Goal: Share content

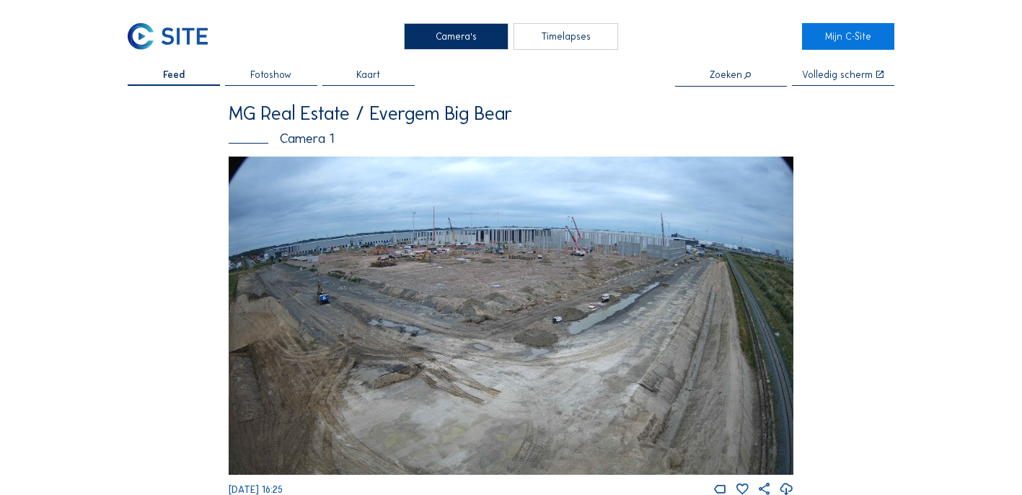
click at [535, 284] on img at bounding box center [511, 316] width 565 height 318
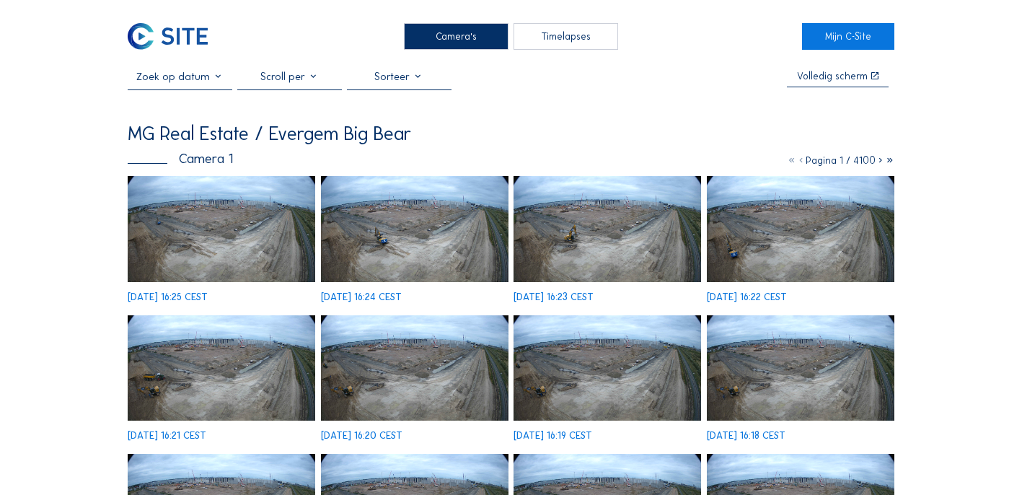
click at [256, 231] on img at bounding box center [222, 228] width 188 height 105
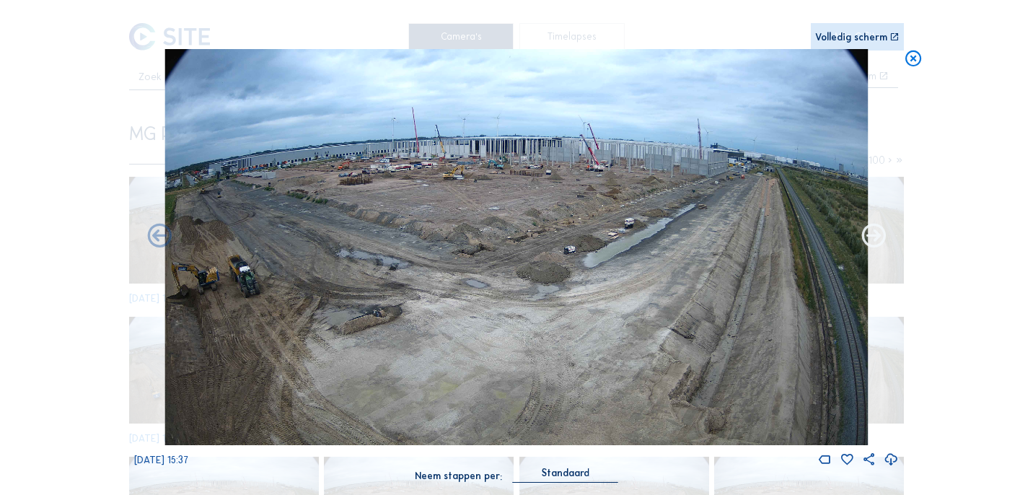
click at [880, 237] on icon at bounding box center [873, 236] width 29 height 29
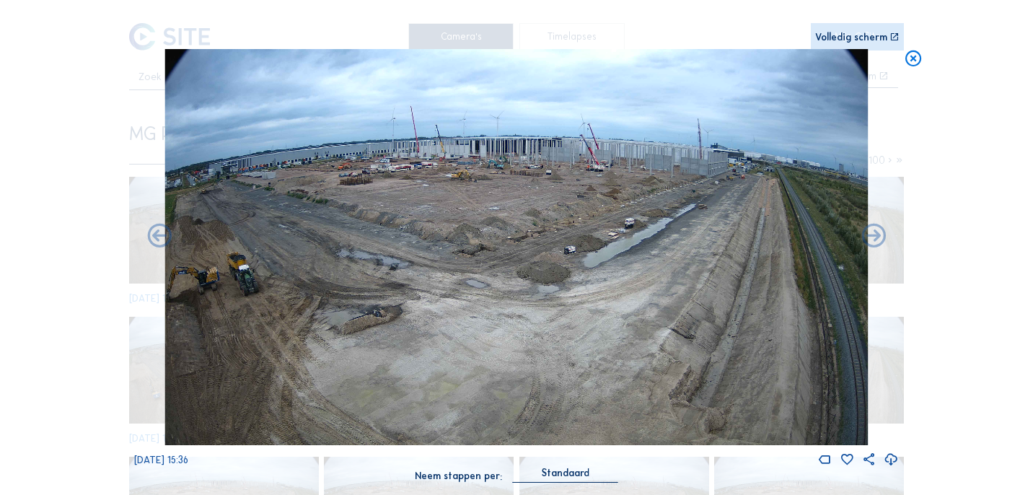
click at [880, 237] on icon at bounding box center [873, 236] width 29 height 29
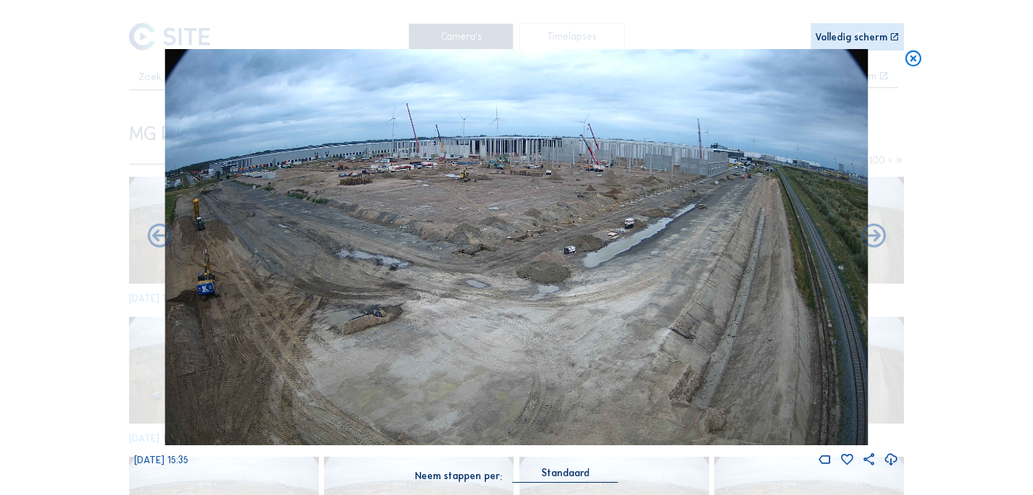
click at [880, 237] on icon at bounding box center [873, 236] width 29 height 29
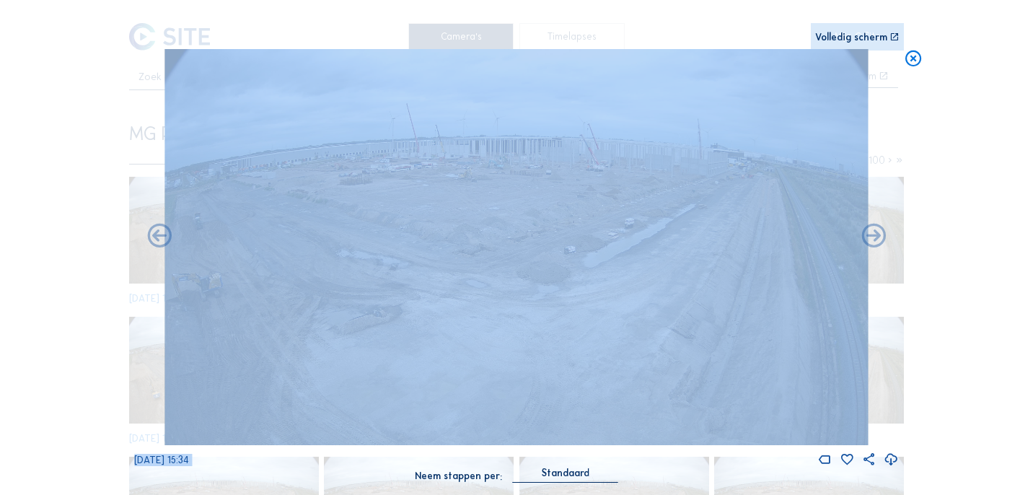
click at [880, 237] on icon at bounding box center [873, 236] width 29 height 29
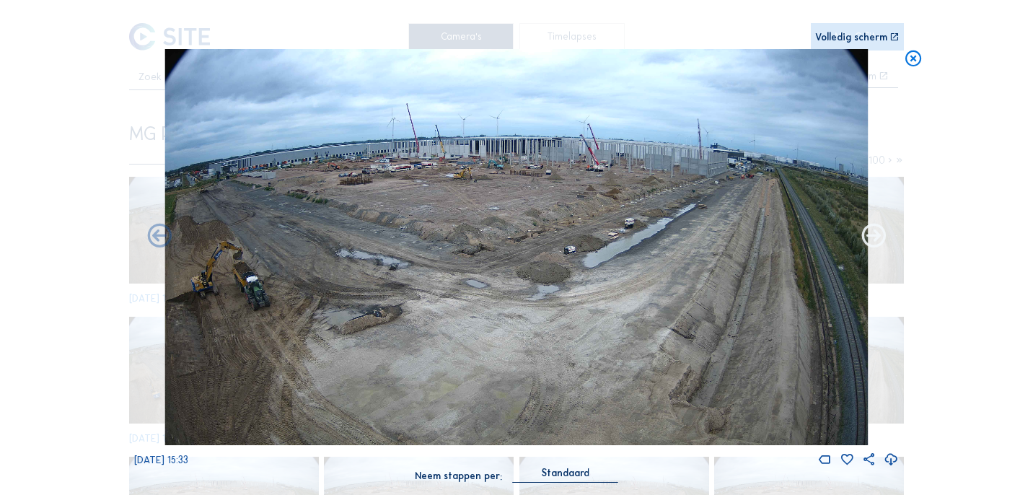
click at [880, 238] on icon at bounding box center [873, 236] width 29 height 29
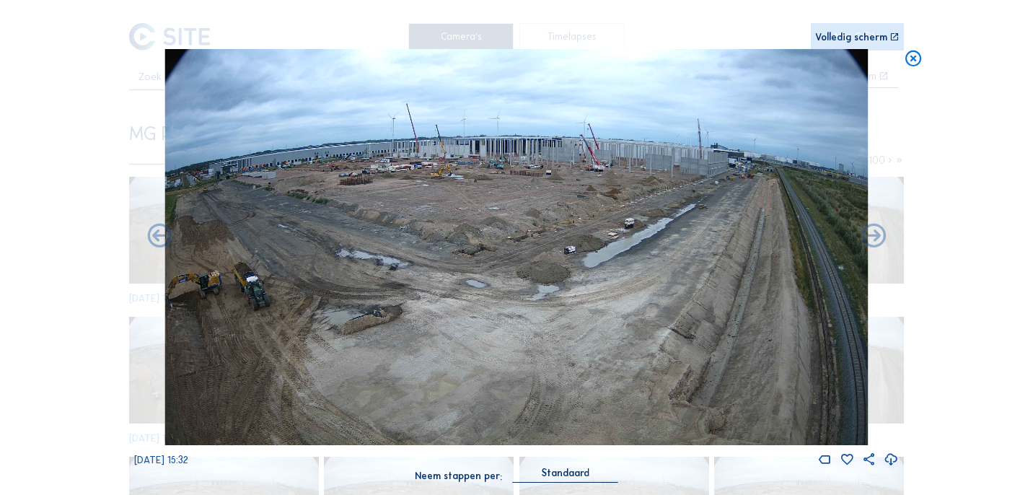
click at [880, 238] on icon at bounding box center [873, 236] width 29 height 29
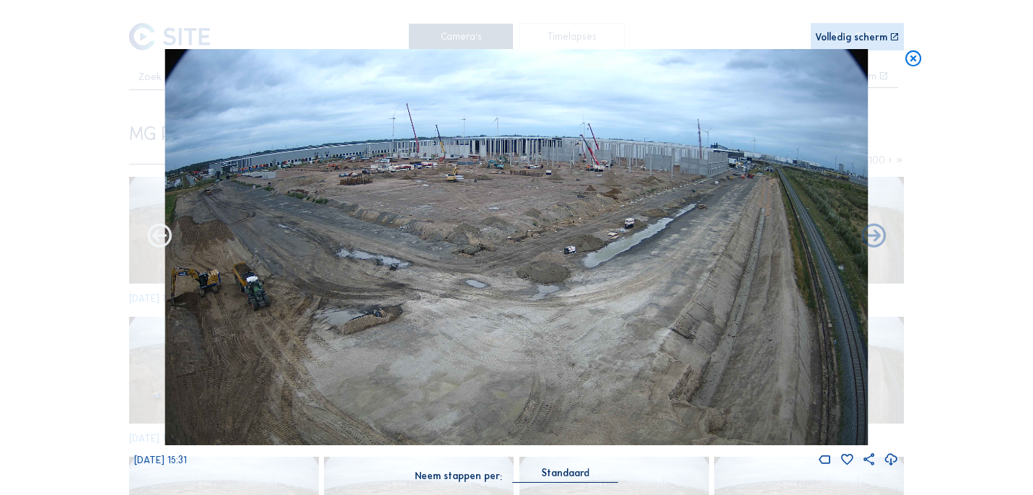
click at [168, 241] on icon at bounding box center [159, 236] width 29 height 29
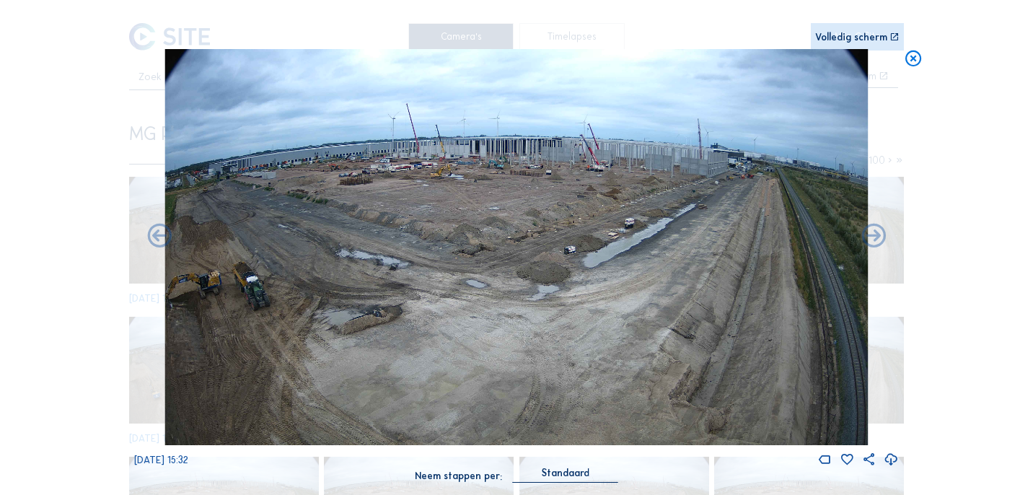
click at [712, 159] on img at bounding box center [516, 247] width 704 height 396
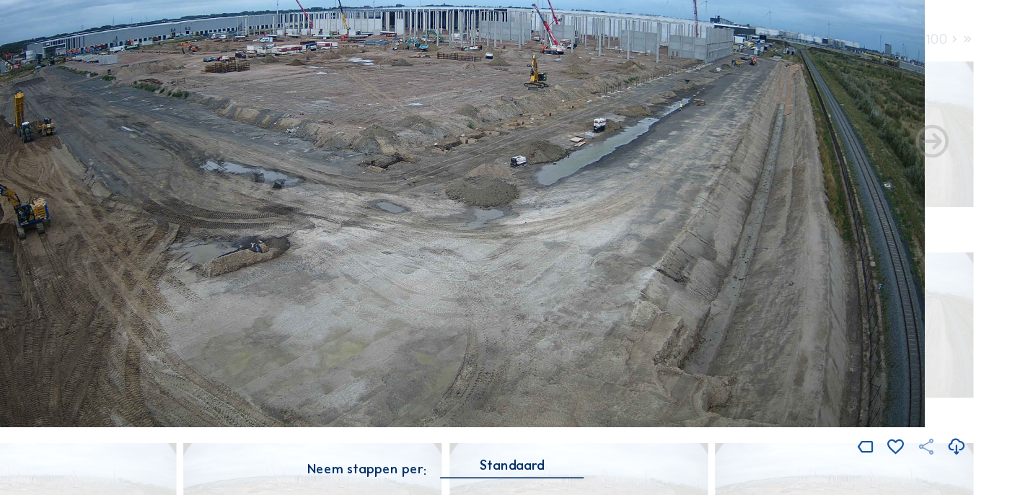
click at [873, 464] on icon at bounding box center [869, 459] width 14 height 14
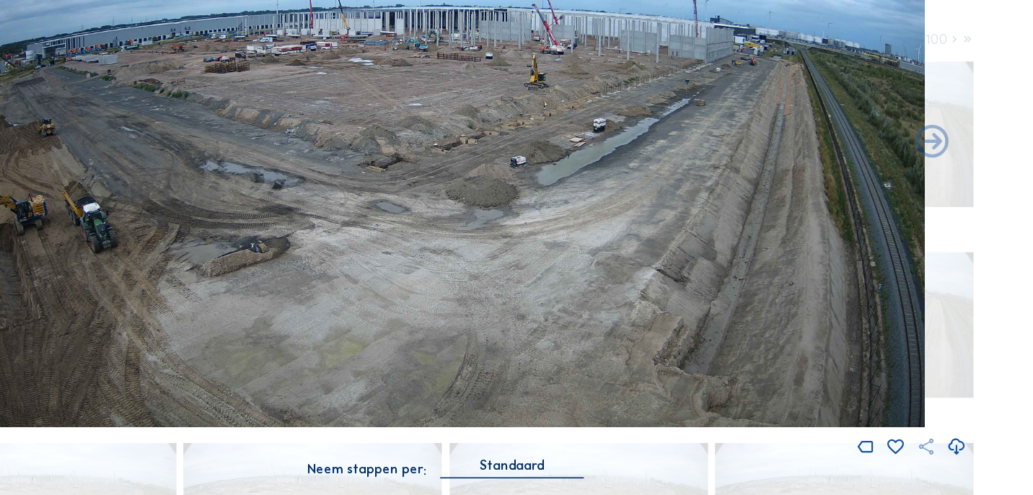
click at [872, 459] on icon at bounding box center [869, 459] width 14 height 14
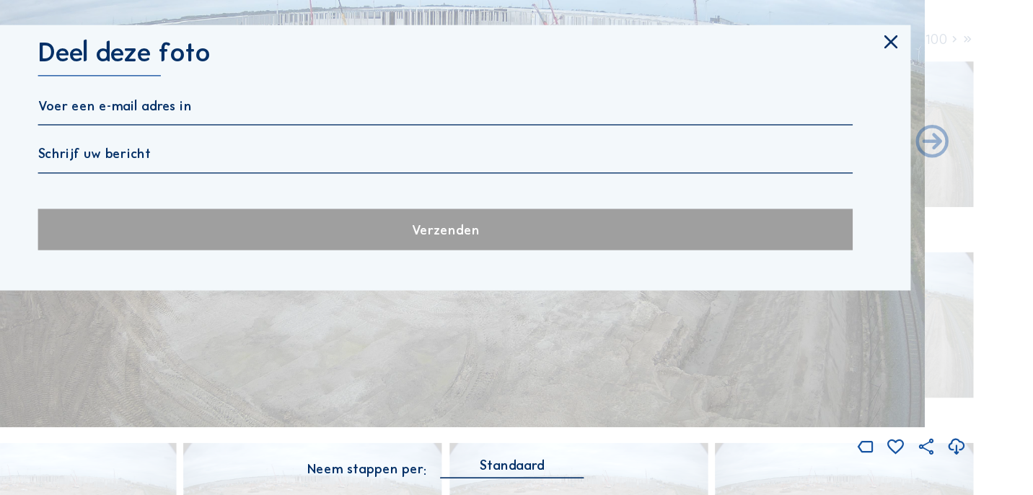
click at [249, 203] on div "[PERSON_NAME] deze foto Verzenden" at bounding box center [516, 246] width 683 height 195
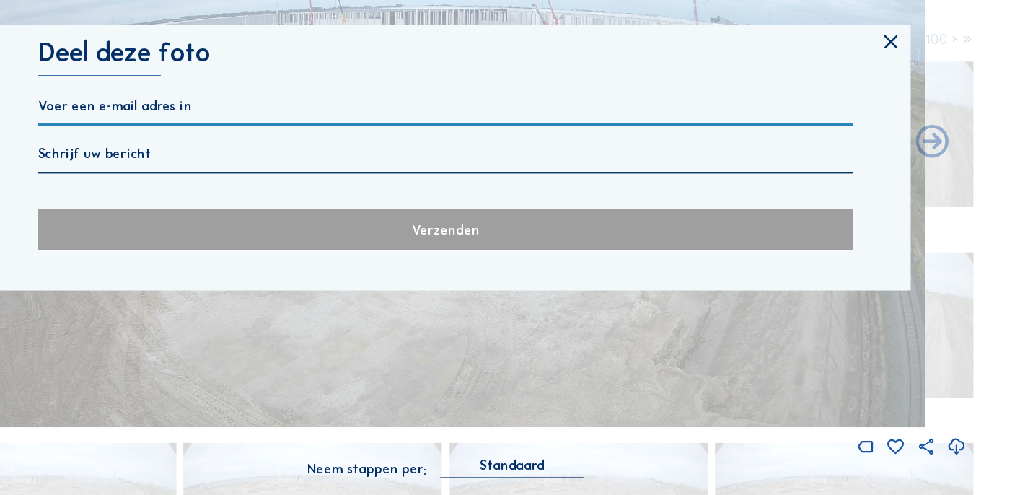
click at [252, 212] on input "text" at bounding box center [516, 209] width 598 height 12
type input "[EMAIL_ADDRESS][DOMAIN_NAME]"
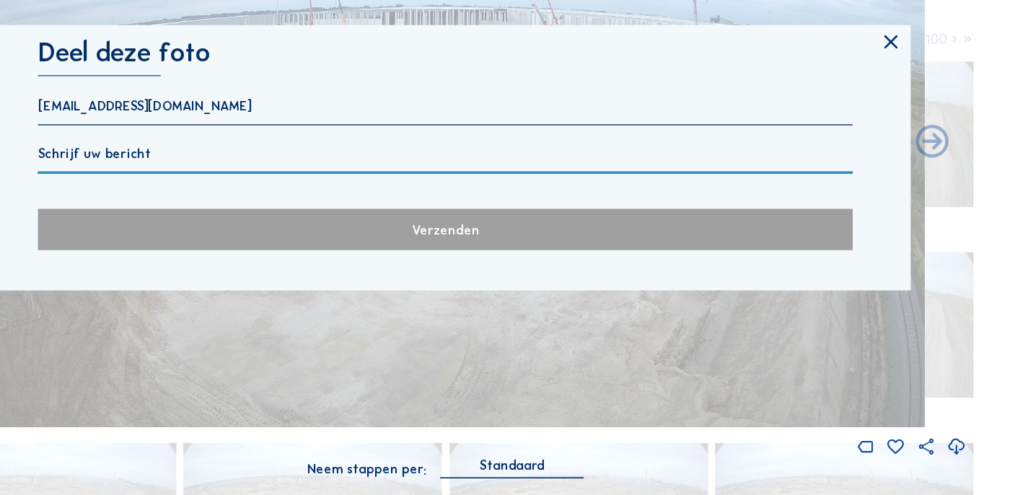
click at [287, 247] on input "text" at bounding box center [516, 244] width 598 height 12
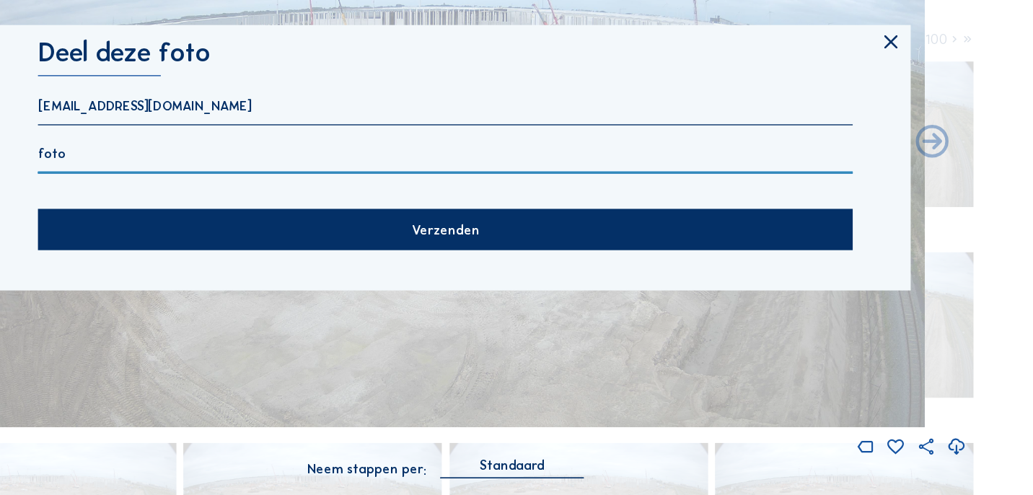
type input "foto"
click at [465, 298] on div "Verzenden" at bounding box center [516, 300] width 598 height 30
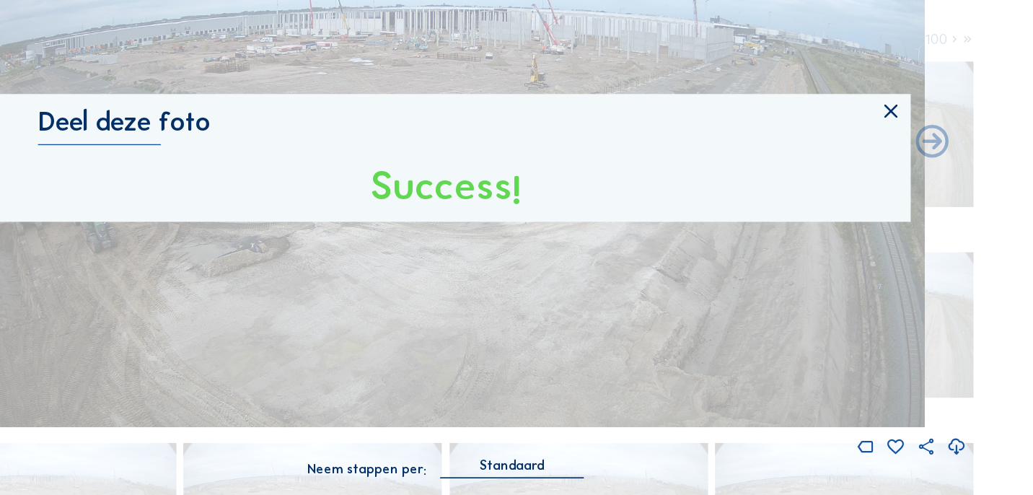
click at [843, 214] on icon at bounding box center [843, 214] width 17 height 17
